Goal: Transaction & Acquisition: Purchase product/service

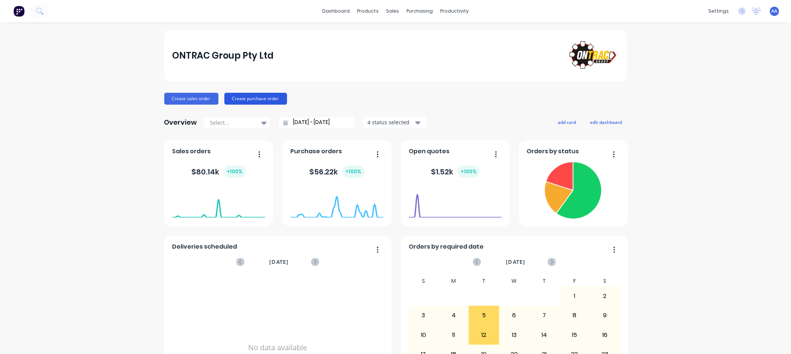
click at [244, 98] on button "Create purchase order" at bounding box center [255, 99] width 63 height 12
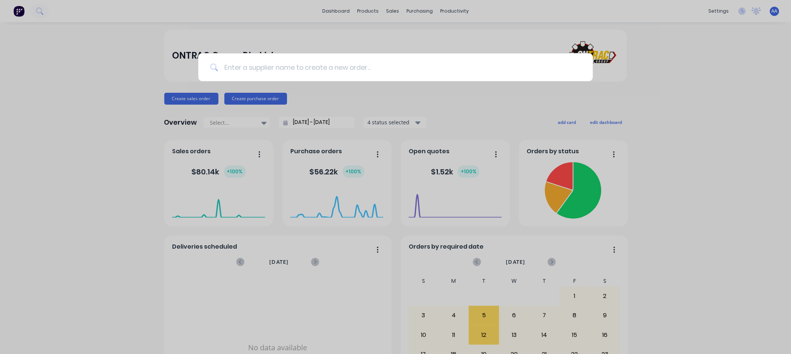
click at [282, 71] on input at bounding box center [399, 67] width 363 height 28
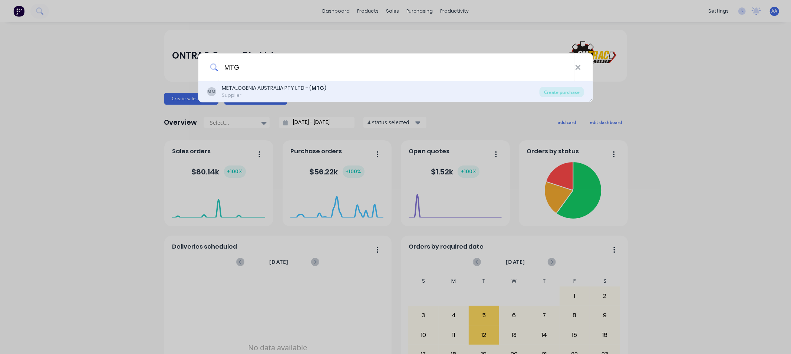
type input "MTG"
click at [276, 84] on div "METALOGENIA AUSTRALIA PTY LTD - ( MTG )" at bounding box center [274, 88] width 105 height 8
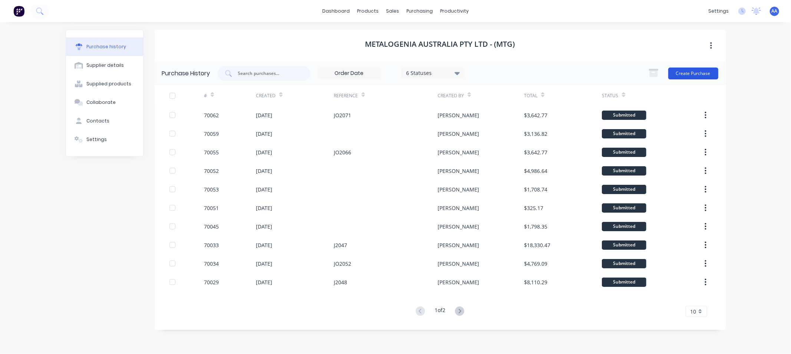
click at [685, 71] on button "Create Purchase" at bounding box center [693, 73] width 50 height 12
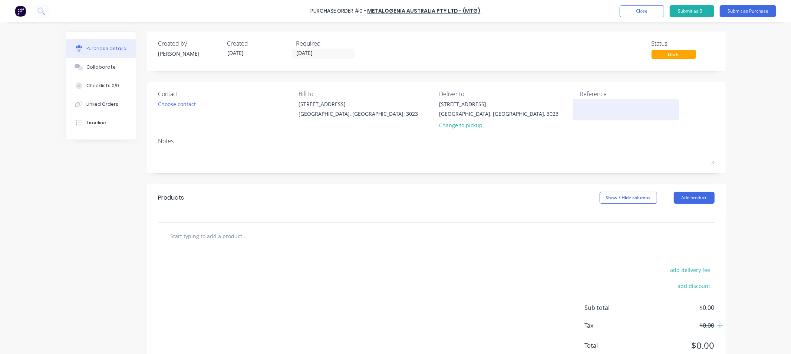
click at [597, 100] on div at bounding box center [625, 109] width 93 height 19
click at [595, 106] on textarea at bounding box center [625, 108] width 93 height 17
click at [183, 240] on input "text" at bounding box center [244, 235] width 148 height 15
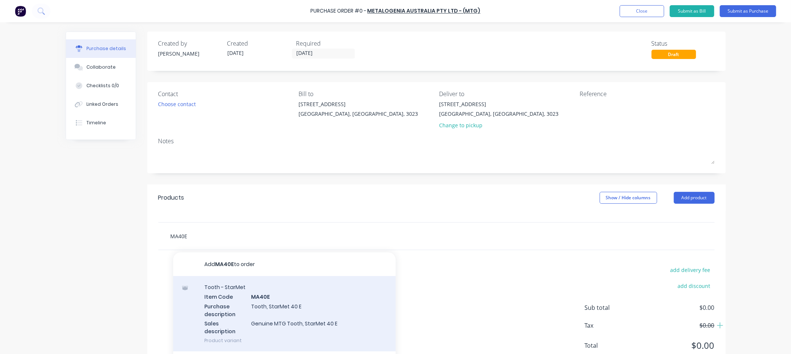
type input "MA40E"
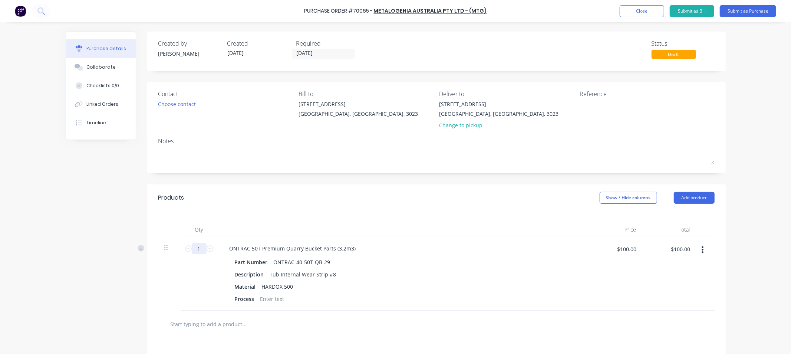
click at [198, 249] on input "1" at bounding box center [199, 248] width 15 height 11
type input "7"
type input "$700.00"
type input "7"
click at [242, 199] on div "Products Show / Hide columns Add product" at bounding box center [436, 197] width 578 height 27
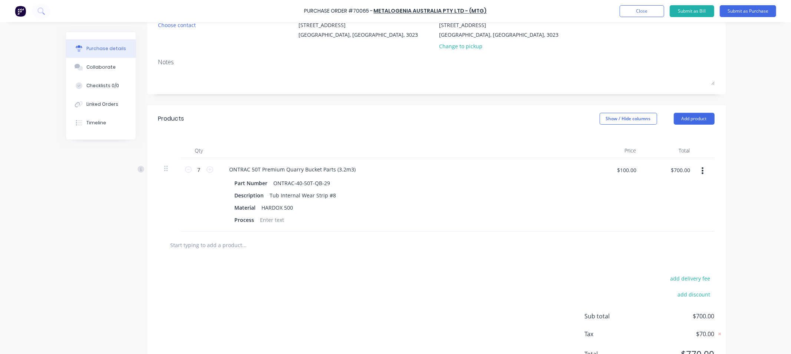
scroll to position [82, 0]
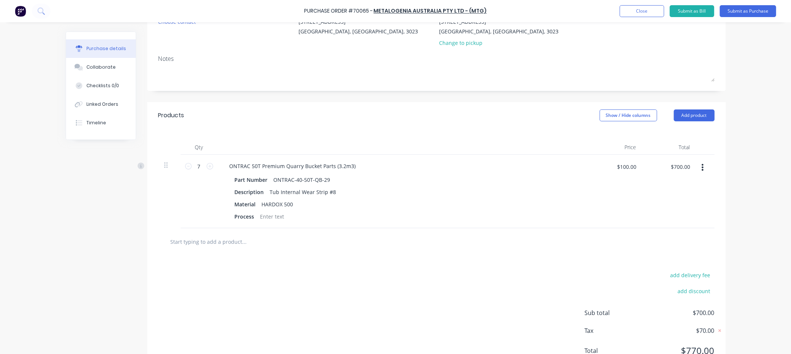
click at [208, 241] on input "text" at bounding box center [244, 241] width 148 height 15
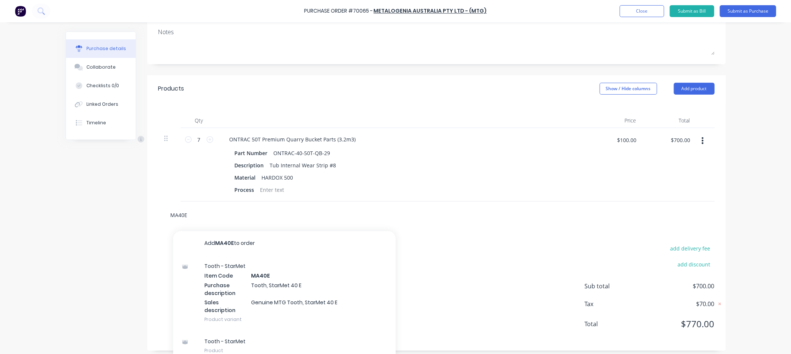
scroll to position [117, 0]
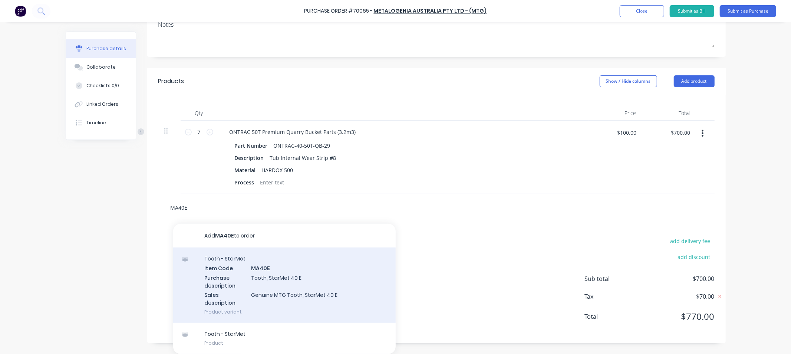
type input "MA40E"
click at [273, 279] on div "Tooth - StarMet Item Code MA40E Purchase description Tooth, StarMet 40 E Sales …" at bounding box center [284, 284] width 222 height 75
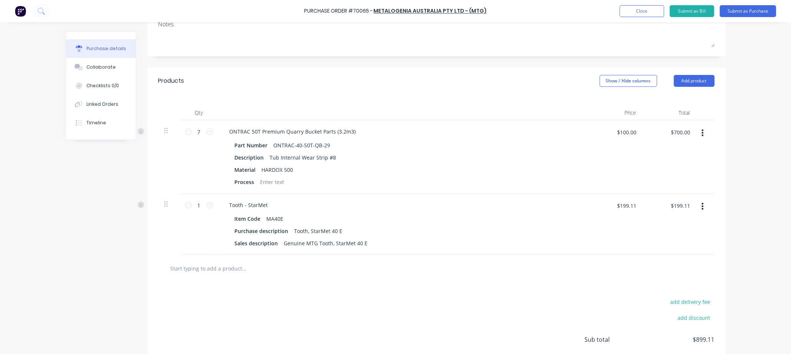
click at [701, 134] on icon "button" at bounding box center [702, 133] width 2 height 8
click at [655, 197] on button "Delete" at bounding box center [679, 196] width 63 height 15
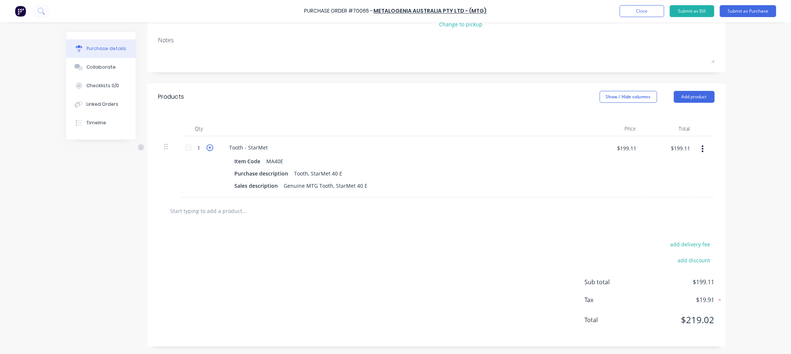
click at [207, 149] on icon at bounding box center [209, 147] width 7 height 7
type input "2"
type input "$398.22"
click at [207, 149] on icon at bounding box center [209, 147] width 7 height 7
type input "3"
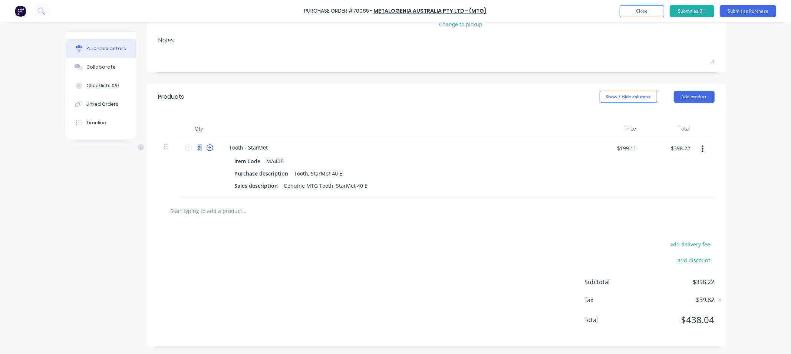
type input "$597.33"
click at [207, 149] on icon at bounding box center [209, 147] width 7 height 7
type input "4"
type input "$796.44"
click at [207, 149] on icon at bounding box center [209, 147] width 7 height 7
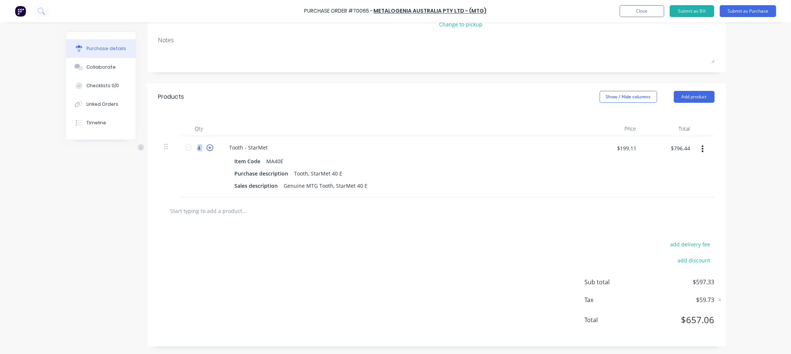
type input "5"
type input "$995.55"
click at [207, 149] on icon at bounding box center [209, 147] width 7 height 7
type input "6"
type input "$1,194.66"
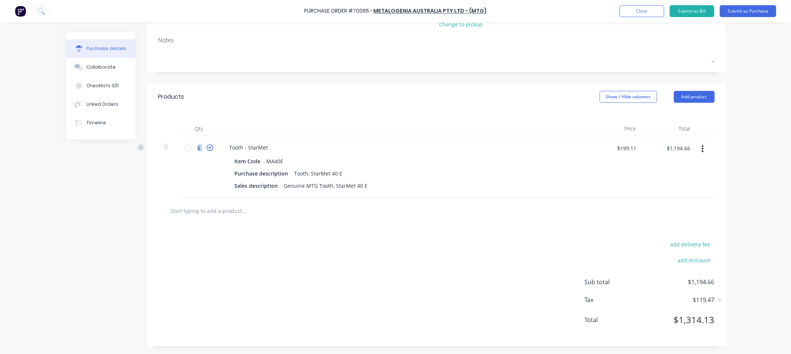
click at [207, 149] on icon at bounding box center [209, 147] width 7 height 7
type input "7"
type input "$1,393.77"
click at [372, 273] on div "add delivery fee add discount Sub total $1,393.77 Tax $139.38 Total $1,533.15" at bounding box center [436, 285] width 578 height 122
click at [191, 204] on input "text" at bounding box center [244, 210] width 148 height 15
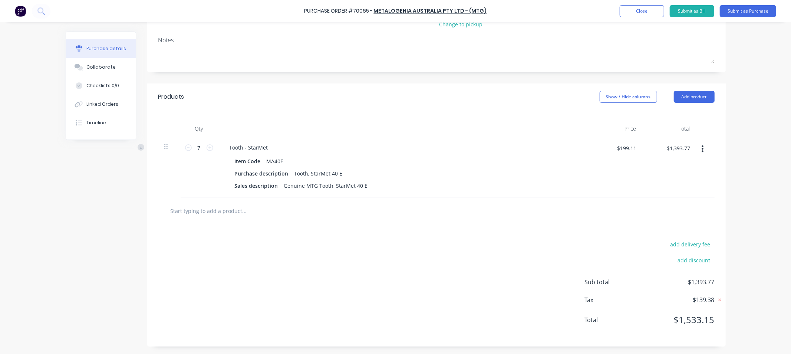
click at [195, 213] on input "text" at bounding box center [244, 210] width 148 height 15
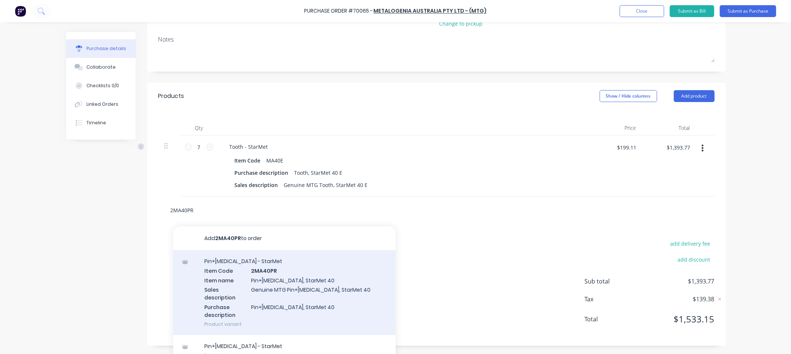
type input "2MA40PR"
click at [262, 283] on div "Pin+[MEDICAL_DATA] - StarMet Item Code 2MA40PR Item name Pin+[MEDICAL_DATA], St…" at bounding box center [284, 292] width 222 height 85
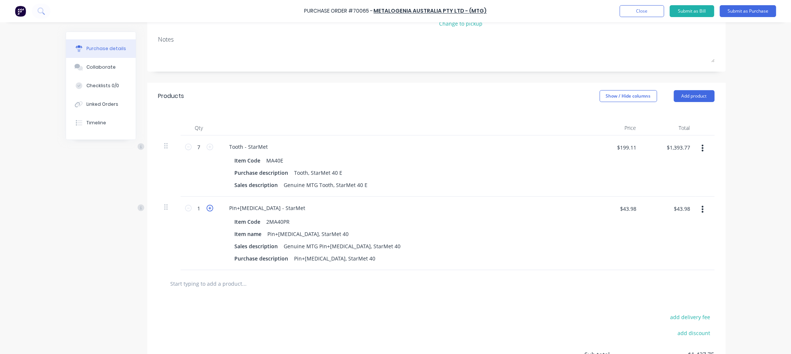
click at [206, 211] on icon at bounding box center [209, 208] width 7 height 7
type input "2"
type input "$87.96"
click at [206, 211] on icon at bounding box center [209, 208] width 7 height 7
type input "3"
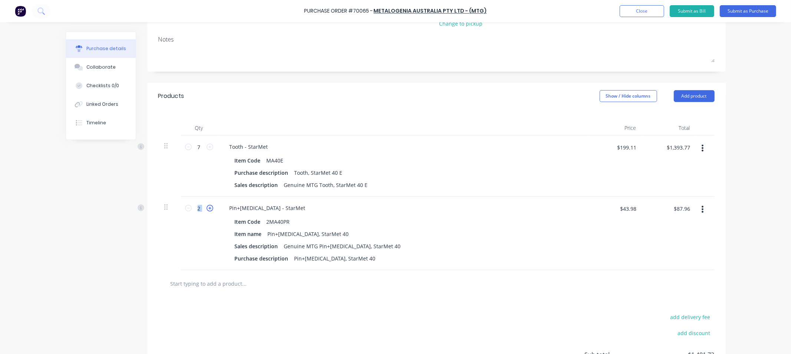
type input "$131.94"
click at [206, 211] on icon at bounding box center [209, 208] width 7 height 7
type input "4"
type input "$175.92"
click at [206, 211] on icon at bounding box center [209, 208] width 7 height 7
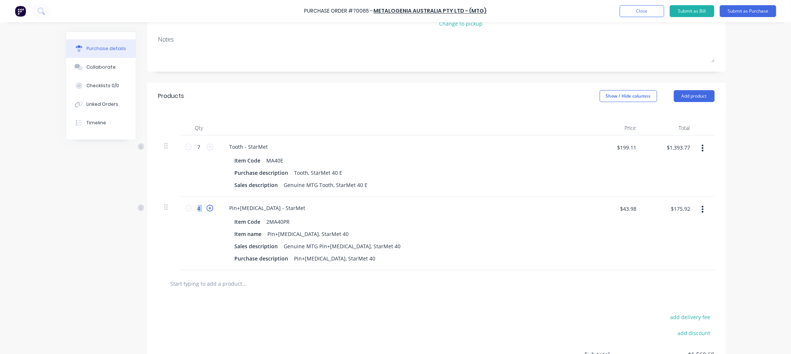
type input "5"
type input "$219.90"
click at [206, 210] on icon at bounding box center [209, 208] width 7 height 7
type input "6"
type input "$263.88"
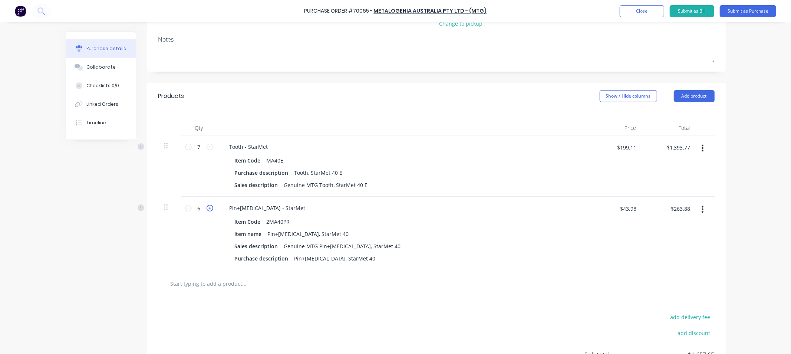
click at [206, 210] on icon at bounding box center [209, 208] width 7 height 7
type input "7"
type input "$307.86"
click at [356, 100] on div "Products Show / Hide columns Add product" at bounding box center [436, 96] width 578 height 27
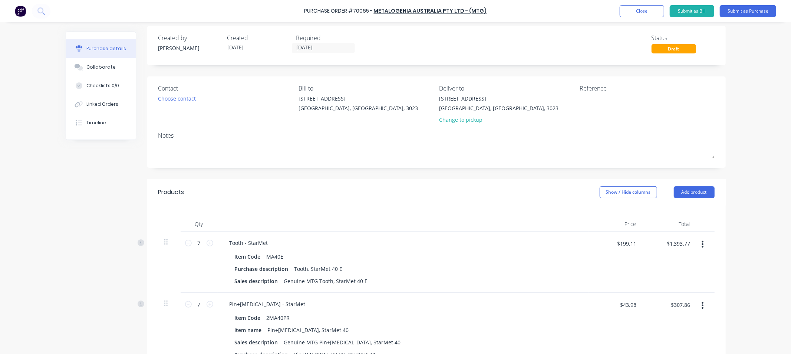
scroll to position [0, 0]
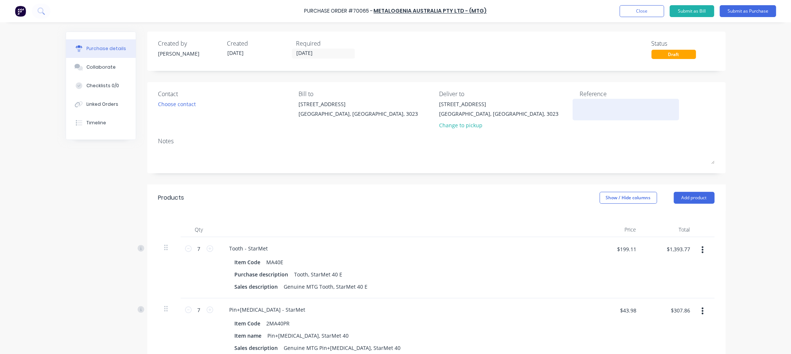
click at [587, 100] on textarea at bounding box center [625, 108] width 93 height 17
type textarea "Stock"
click at [534, 134] on div "Contact Choose contact [PERSON_NAME] to [STREET_ADDRESS][PERSON_NAME] Deliver t…" at bounding box center [436, 127] width 578 height 91
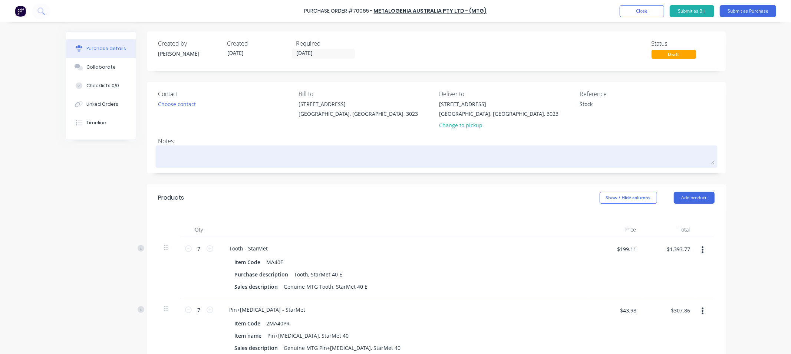
click at [171, 151] on textarea at bounding box center [436, 155] width 556 height 17
click at [211, 158] on textarea at bounding box center [436, 155] width 556 height 17
drag, startPoint x: 172, startPoint y: 154, endPoint x: 186, endPoint y: 153, distance: 14.5
click at [186, 153] on textarea "These will be shipped to ONTRAC [GEOGRAPHIC_DATA]" at bounding box center [436, 155] width 556 height 17
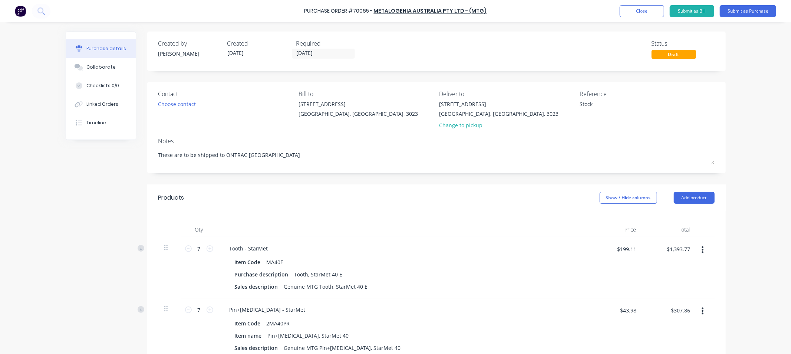
type textarea "These are to be shipped to ONTRAC [GEOGRAPHIC_DATA]"
click at [701, 118] on div "Stock" at bounding box center [646, 109] width 135 height 19
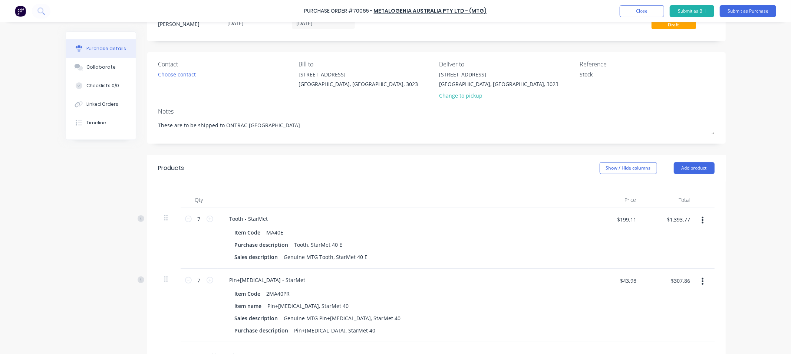
scroll to position [82, 0]
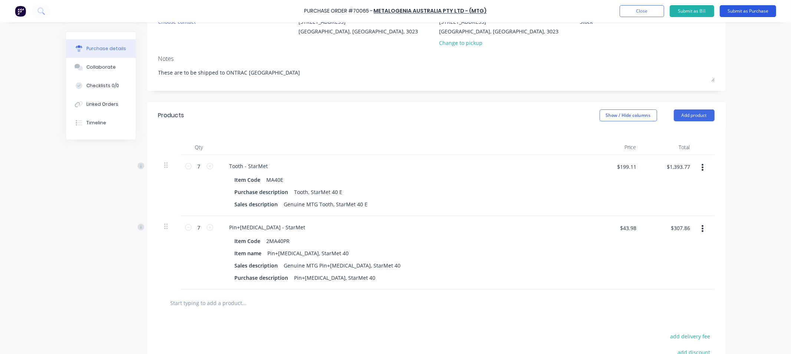
click at [738, 12] on button "Submit as Purchase" at bounding box center [747, 11] width 56 height 12
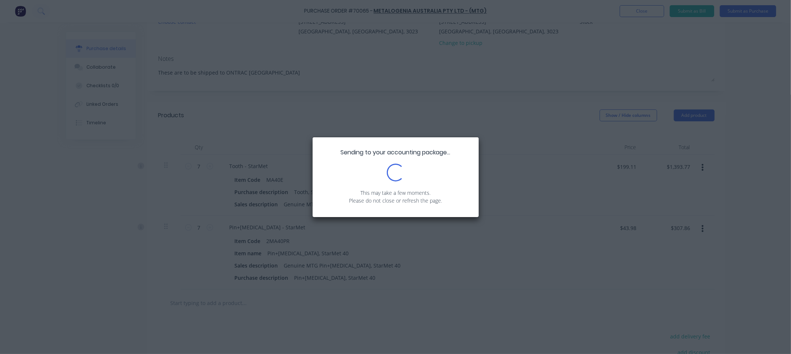
scroll to position [0, 0]
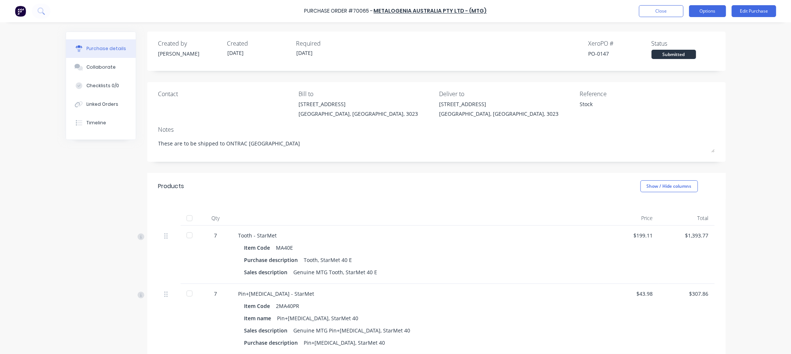
click at [709, 13] on button "Options" at bounding box center [707, 11] width 37 height 12
click at [696, 31] on div "Print / Email" at bounding box center [690, 30] width 57 height 11
click at [671, 46] on div "With pricing" at bounding box center [690, 45] width 57 height 11
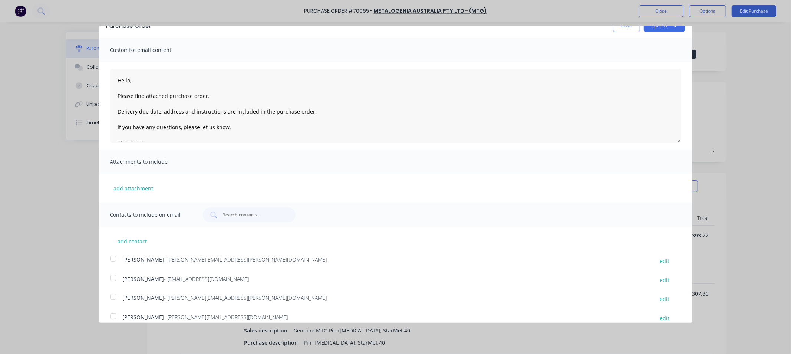
scroll to position [21, 0]
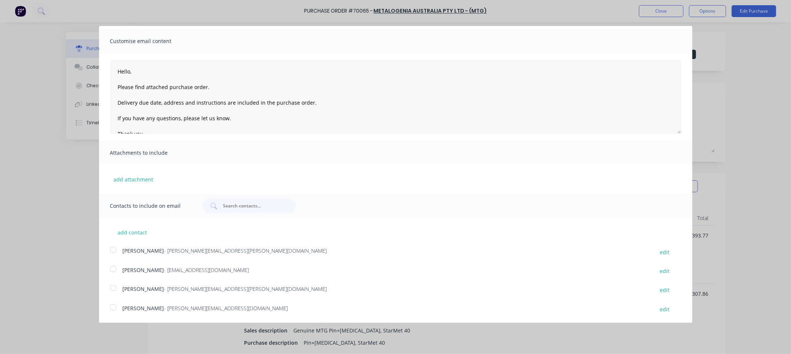
click at [112, 248] on div at bounding box center [113, 249] width 15 height 15
click at [112, 268] on div at bounding box center [113, 268] width 15 height 15
click at [114, 289] on div at bounding box center [113, 287] width 15 height 15
click at [114, 308] on div at bounding box center [113, 306] width 15 height 15
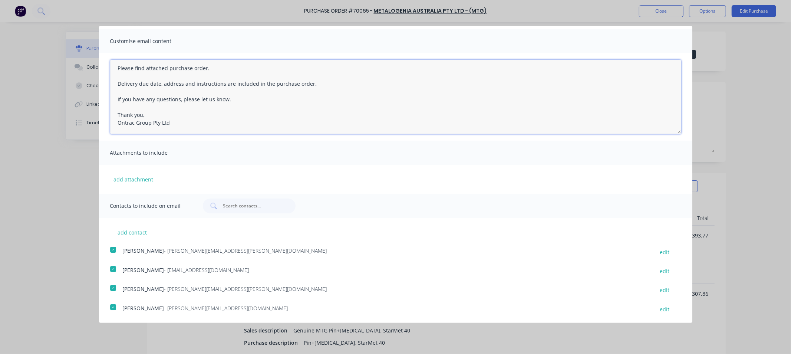
scroll to position [0, 0]
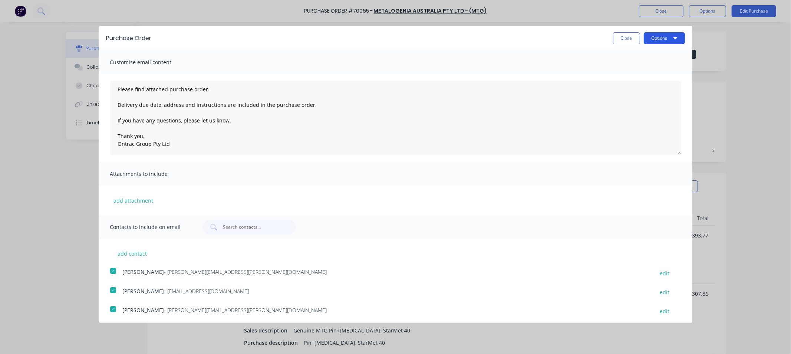
click at [651, 39] on button "Options" at bounding box center [663, 38] width 41 height 12
click at [627, 71] on div "Email" at bounding box center [649, 71] width 57 height 11
